Goal: Information Seeking & Learning: Learn about a topic

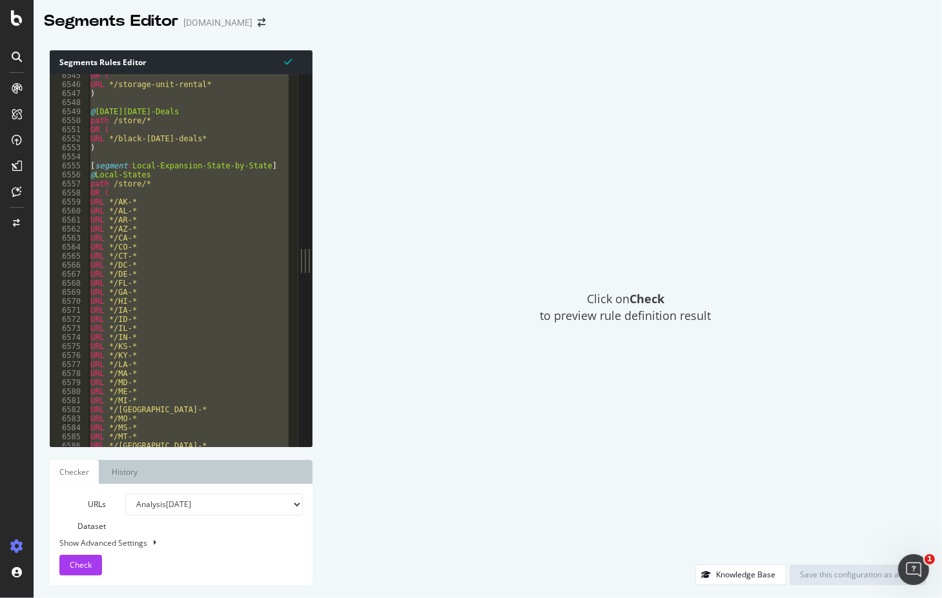
scroll to position [20761, 0]
drag, startPoint x: 221, startPoint y: 508, endPoint x: 208, endPoint y: 509, distance: 12.3
click at [208, 509] on select "Analysis [DATE] Analysis [DATE] Analysis [DATE] Analysis [DATE] Analysis [DATE]…" at bounding box center [213, 505] width 177 height 22
click at [439, 343] on div "Click on Check to preview rule definition result" at bounding box center [625, 307] width 600 height 514
click at [240, 20] on div "[DOMAIN_NAME]" at bounding box center [217, 22] width 69 height 13
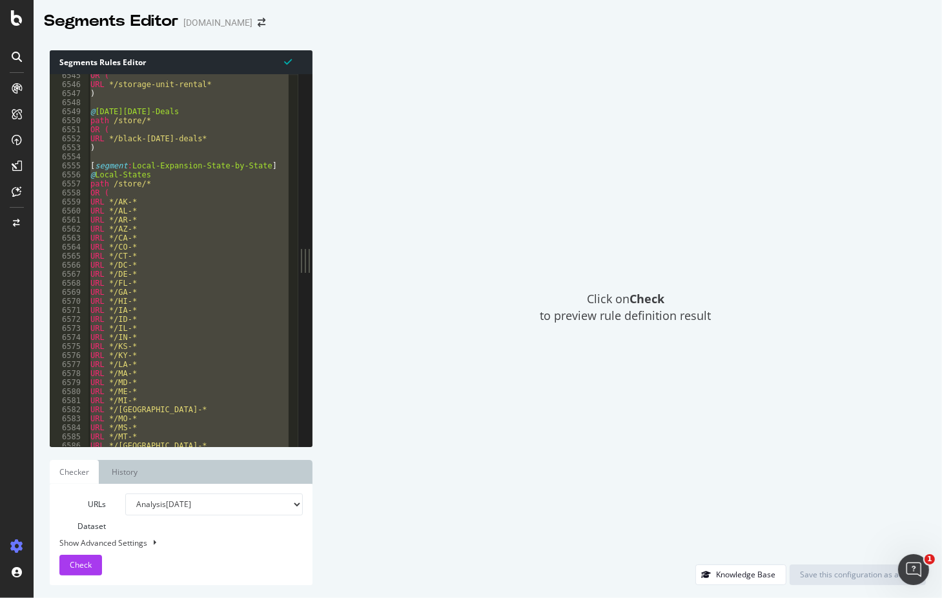
click at [253, 17] on div "Segments Editor [DOMAIN_NAME]" at bounding box center [161, 21] width 234 height 22
click at [259, 21] on icon "arrow-right-arrow-left" at bounding box center [261, 22] width 8 height 9
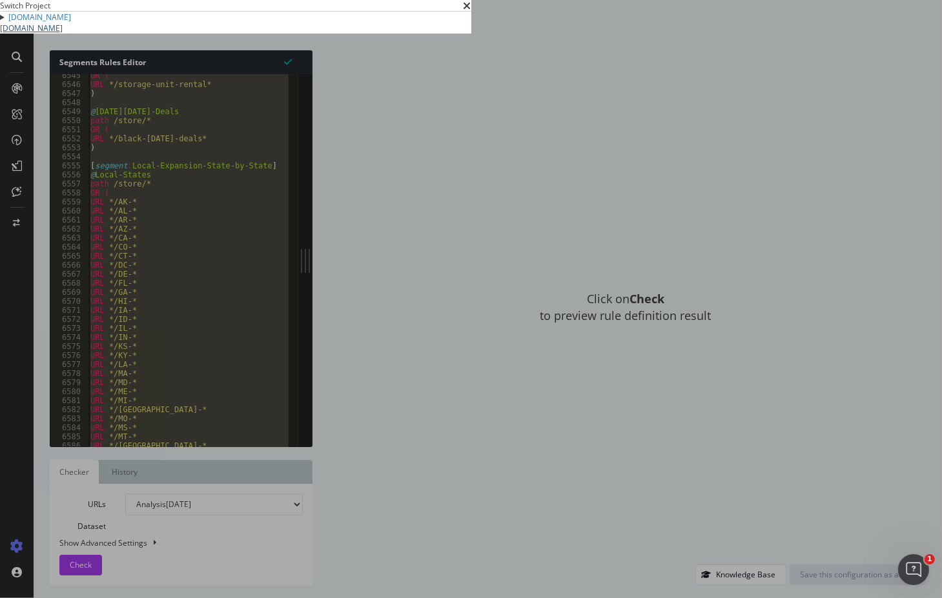
click at [63, 34] on link "[DOMAIN_NAME]" at bounding box center [31, 28] width 63 height 11
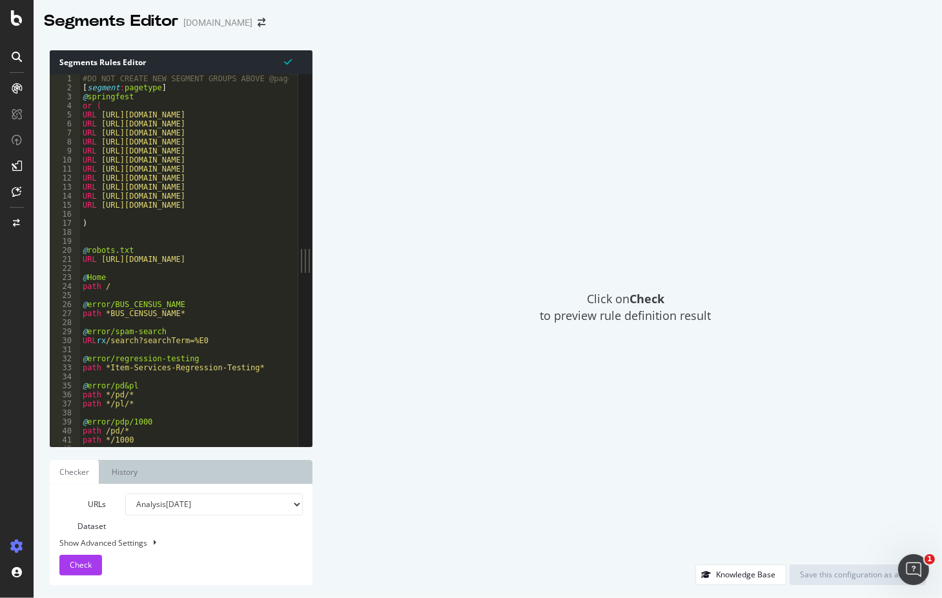
click at [240, 505] on select "Analysis [DATE] Analysis [DATE] Or paste a list of URLs" at bounding box center [213, 505] width 177 height 22
click at [284, 505] on select "Analysis [DATE] Analysis [DATE] Or paste a list of URLs" at bounding box center [213, 505] width 177 height 22
click at [318, 518] on div "Click on Check to preview rule definition result Knowledge Base Save this confi…" at bounding box center [618, 317] width 613 height 535
click at [210, 476] on ul "Checker History" at bounding box center [181, 472] width 263 height 24
click at [121, 476] on link "History" at bounding box center [124, 472] width 45 height 24
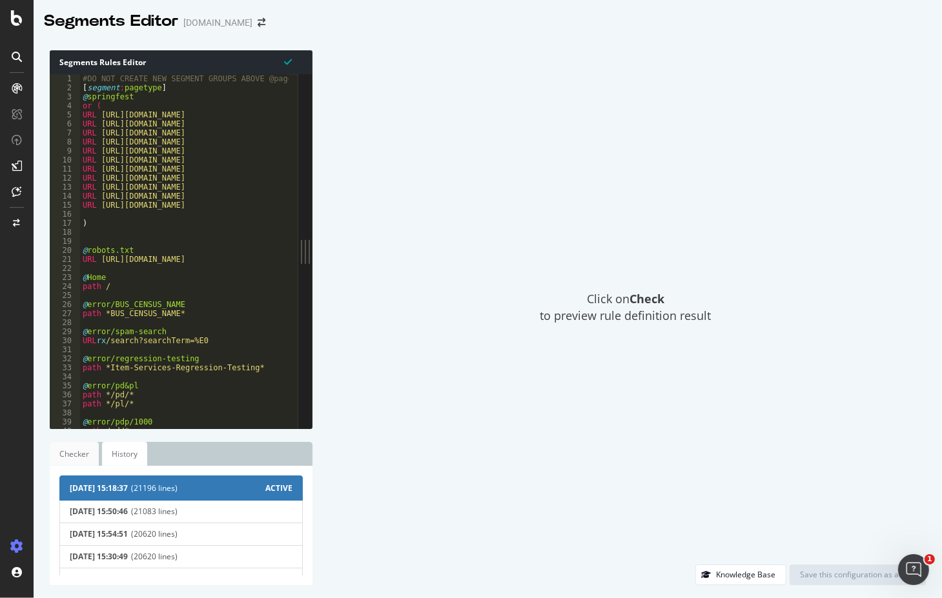
click at [78, 451] on link "Checker" at bounding box center [74, 454] width 49 height 24
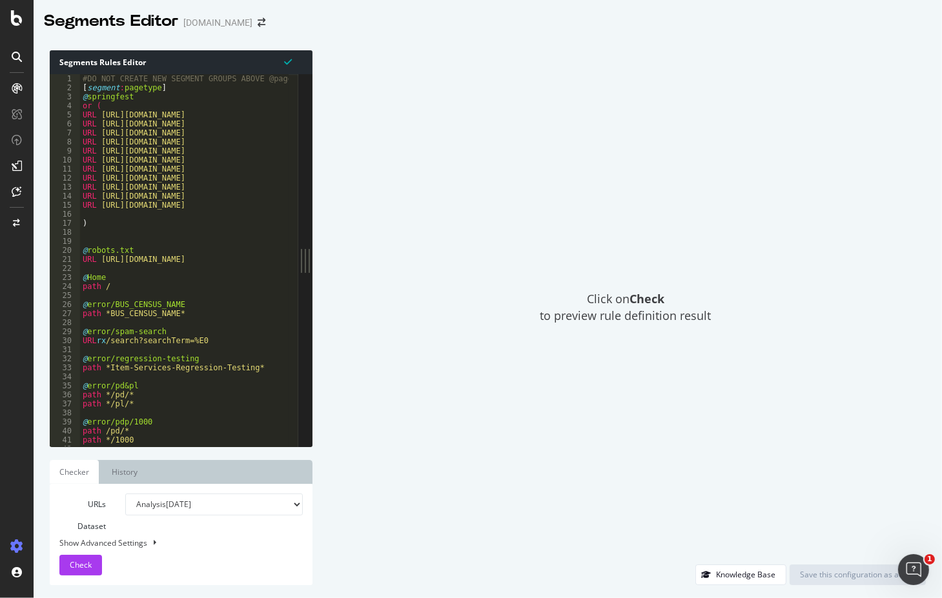
drag, startPoint x: 601, startPoint y: 366, endPoint x: 506, endPoint y: 308, distance: 111.8
click at [601, 366] on div "Click on Check to preview rule definition result" at bounding box center [625, 307] width 600 height 514
click at [21, 19] on icon at bounding box center [17, 17] width 12 height 15
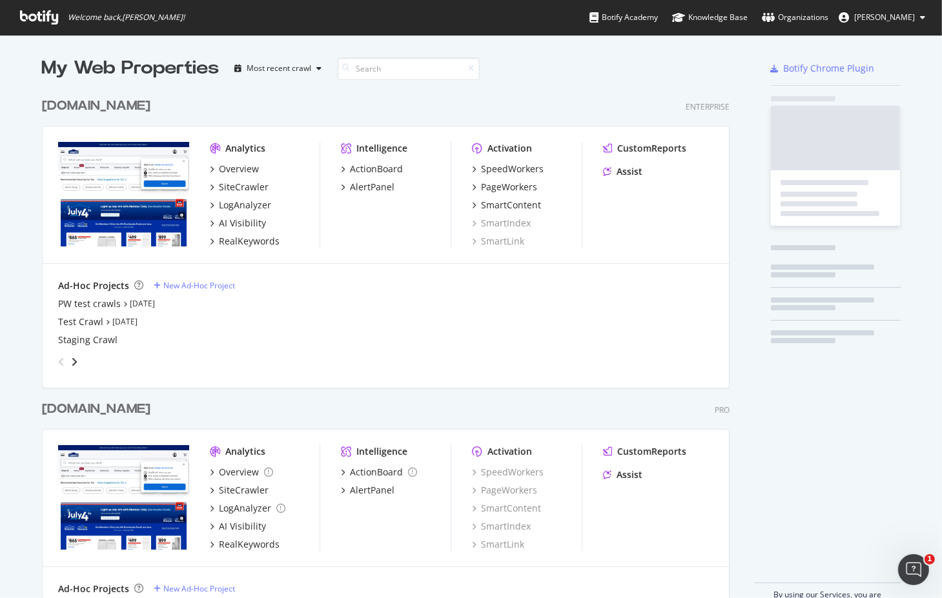
scroll to position [589, 922]
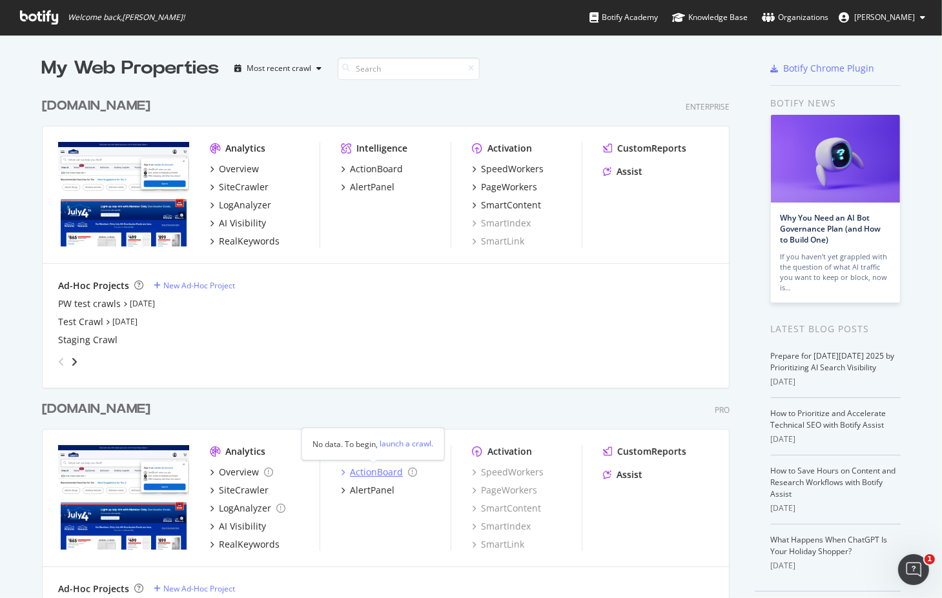
click at [341, 473] on icon "grid" at bounding box center [343, 472] width 4 height 6
